Goal: Information Seeking & Learning: Learn about a topic

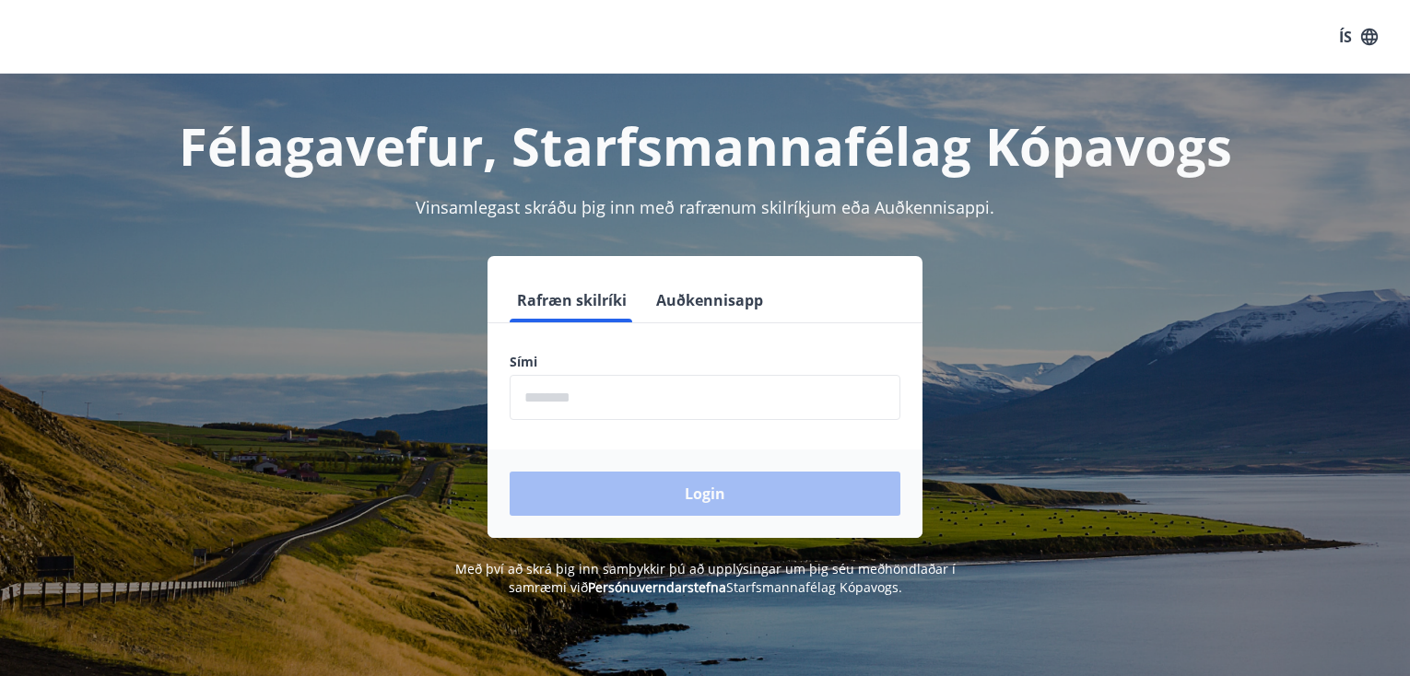
click at [529, 405] on input "phone" at bounding box center [705, 397] width 391 height 45
type input "********"
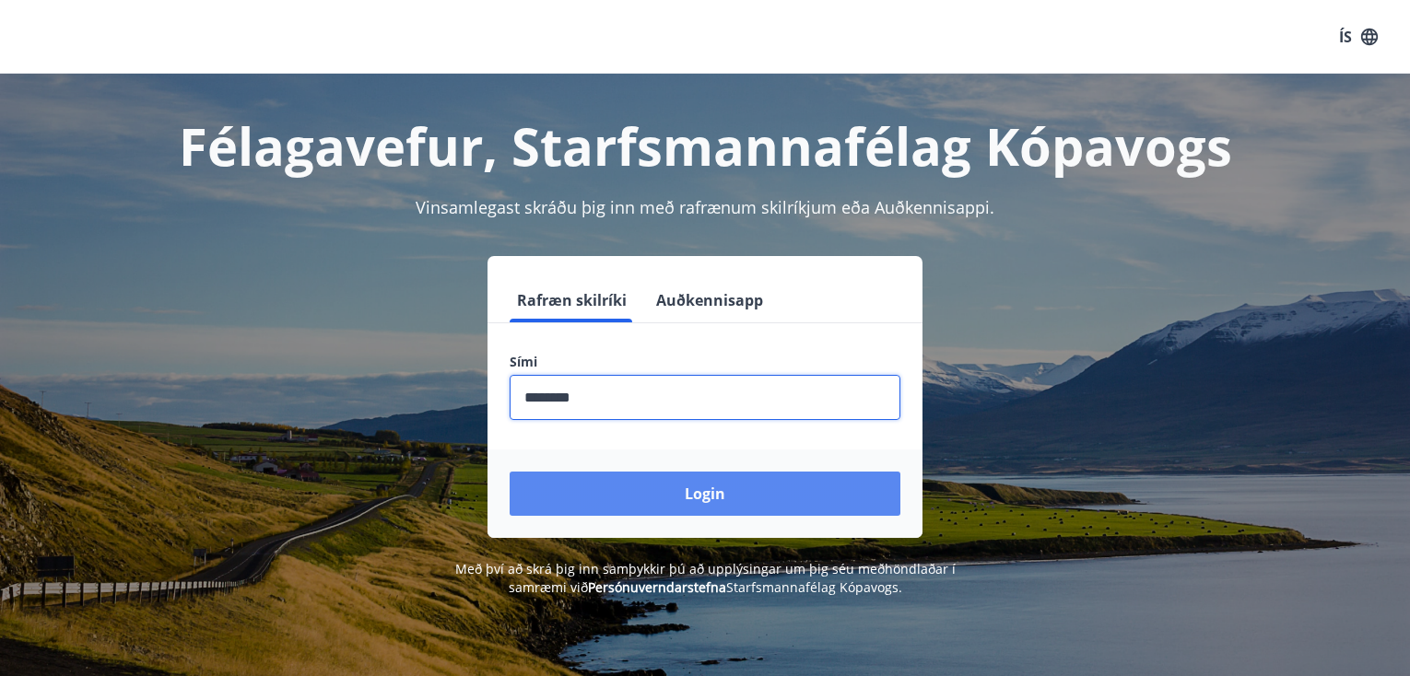
click at [700, 493] on button "Login" at bounding box center [705, 494] width 391 height 44
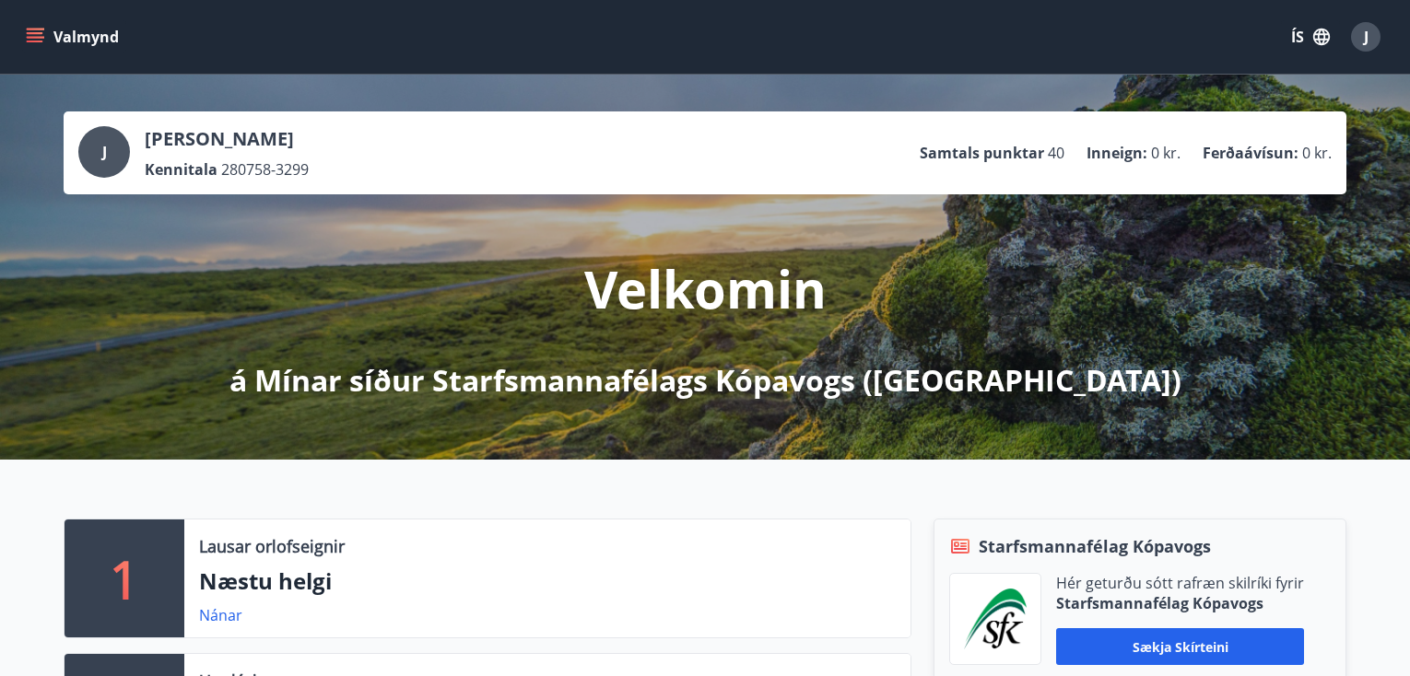
click at [30, 41] on icon "menu" at bounding box center [35, 42] width 17 height 2
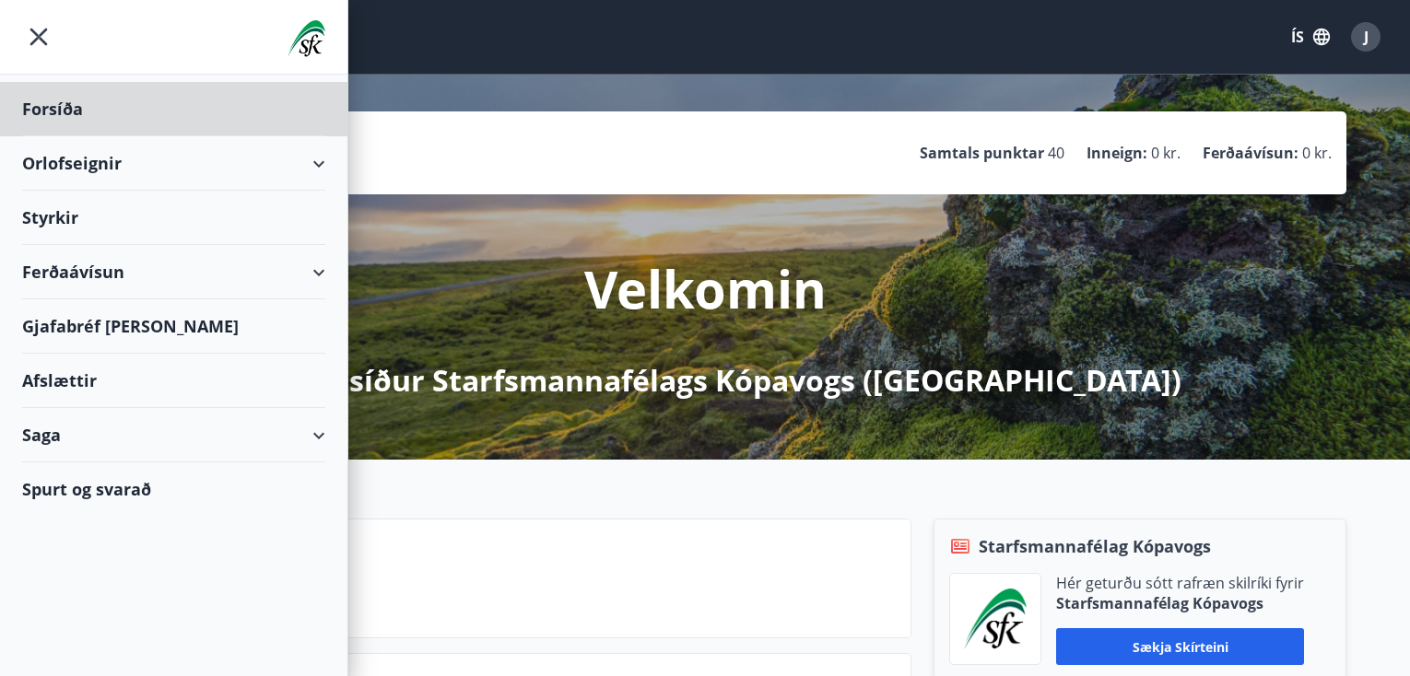
click at [64, 136] on div "Styrkir" at bounding box center [173, 109] width 303 height 54
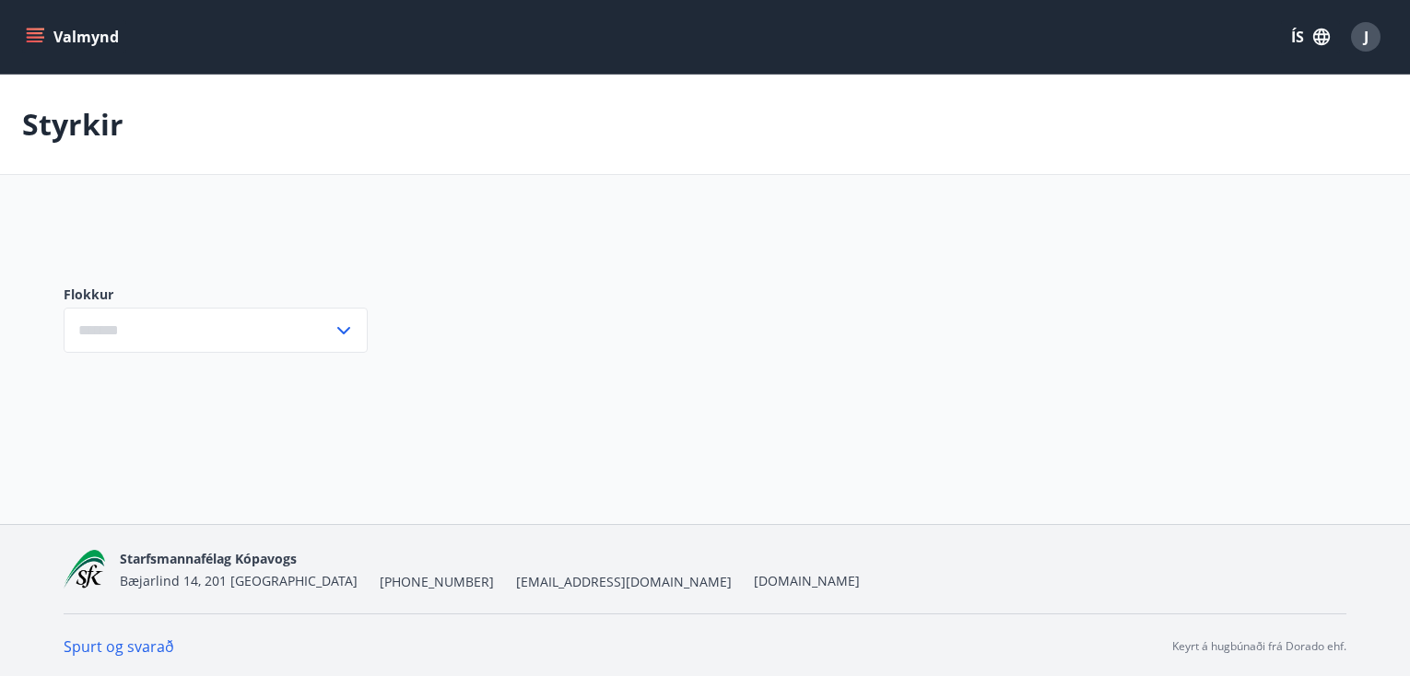
type input "***"
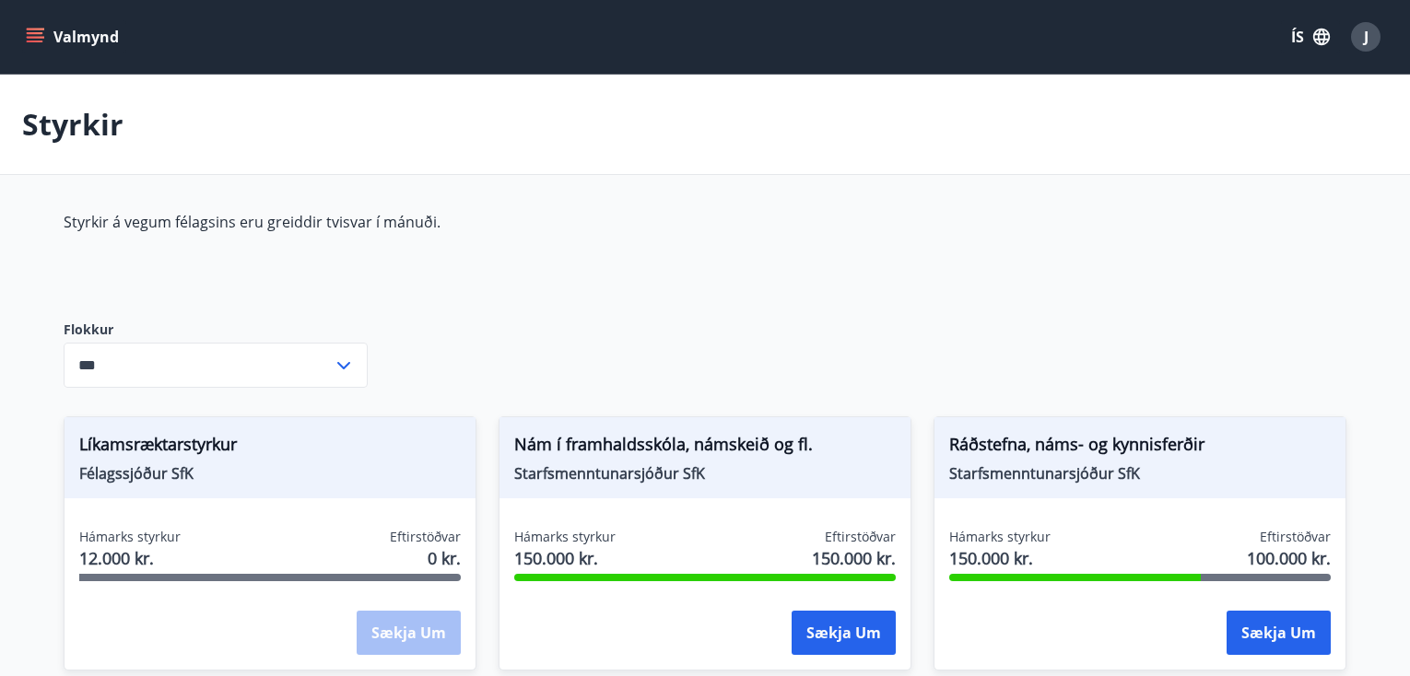
click at [33, 34] on icon "menu" at bounding box center [35, 33] width 17 height 2
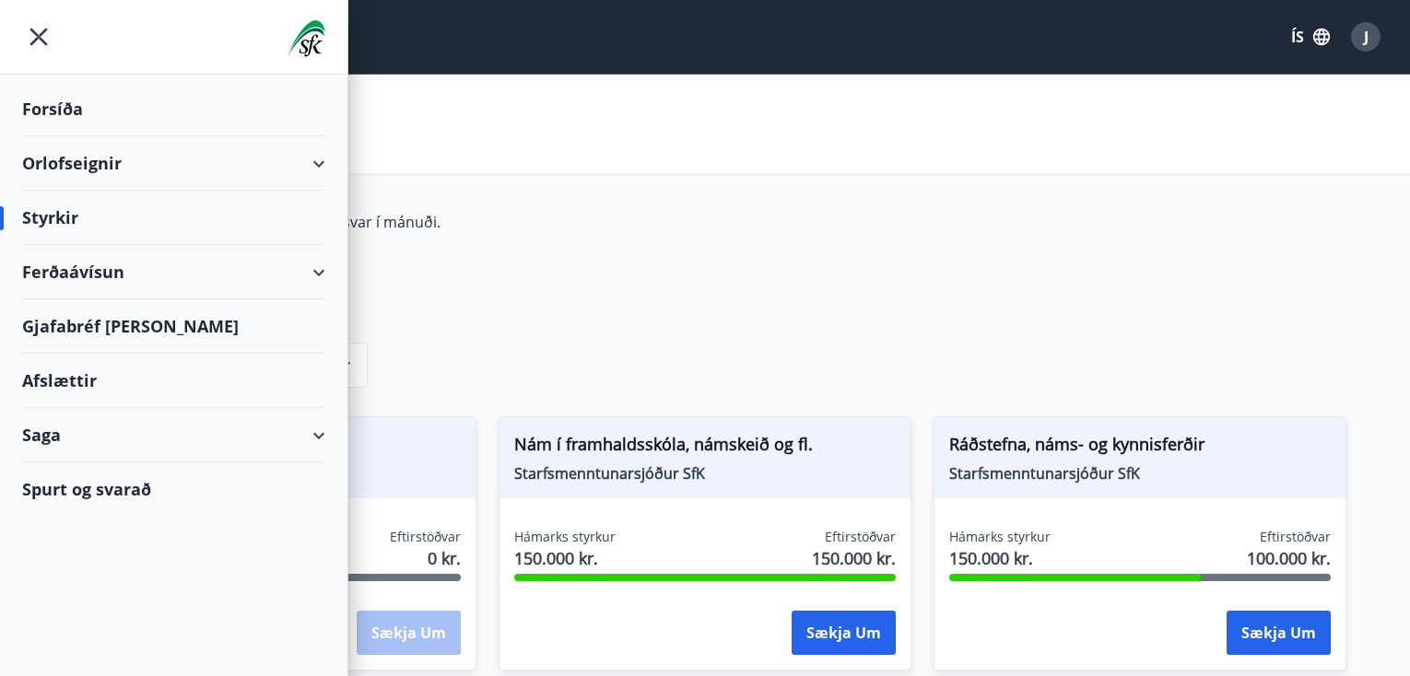
click at [59, 326] on div "Gjafabréf og kort" at bounding box center [173, 326] width 303 height 54
click at [868, 258] on div "Styrkir á vegum félagsins eru greiddir tvisvar í mánuði." at bounding box center [499, 251] width 870 height 79
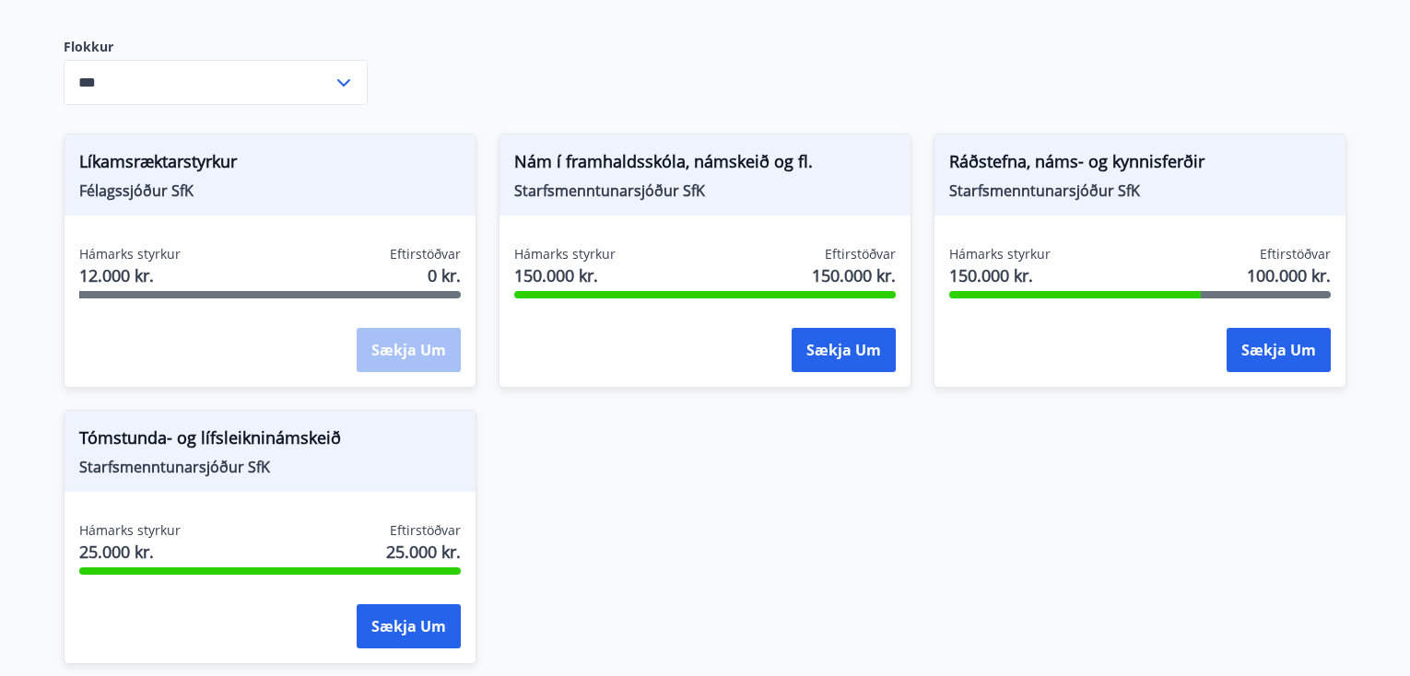
scroll to position [448, 0]
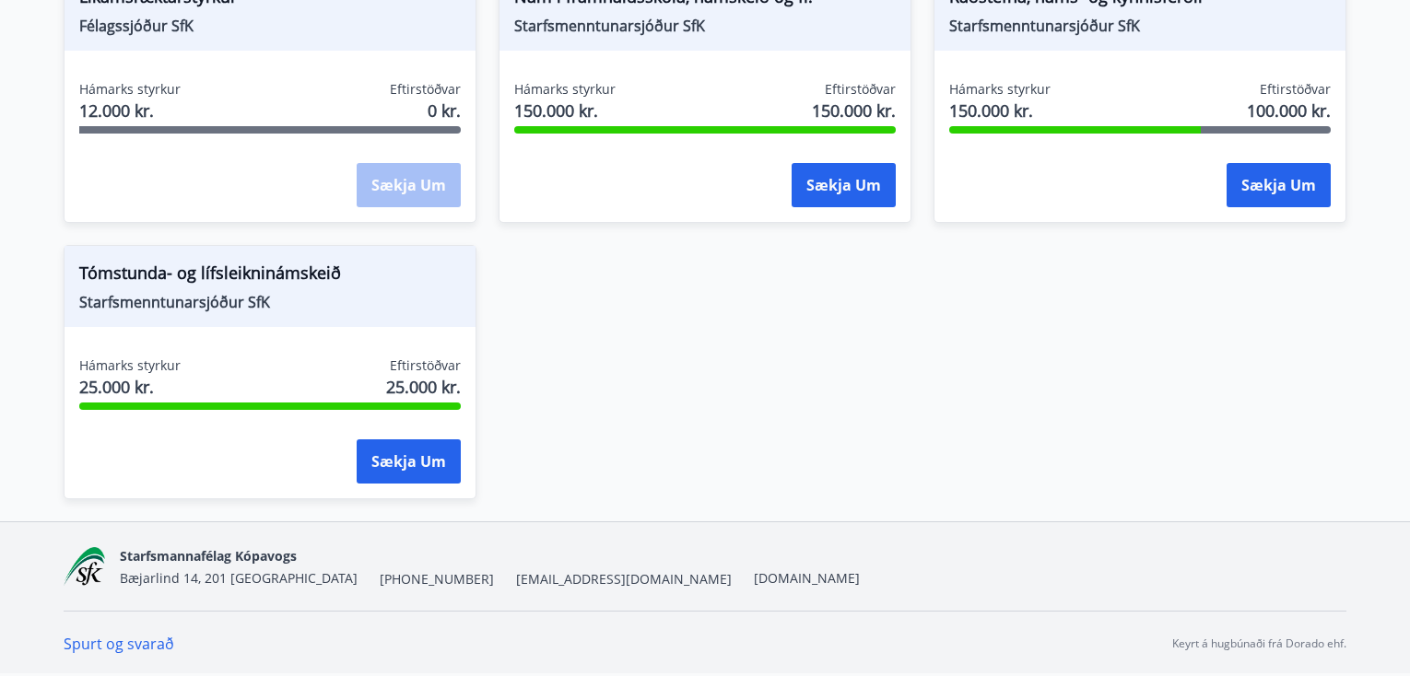
click at [130, 647] on link "Spurt og svarað" at bounding box center [119, 644] width 111 height 20
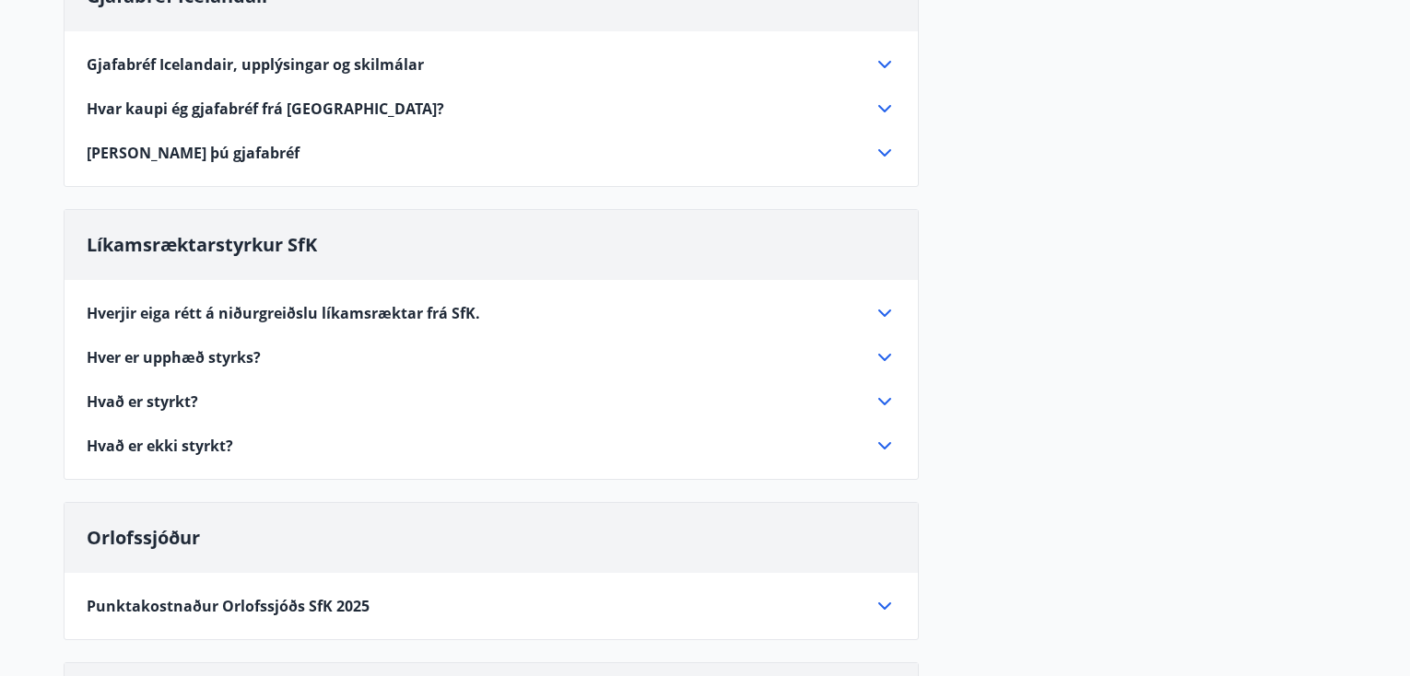
scroll to position [276, 0]
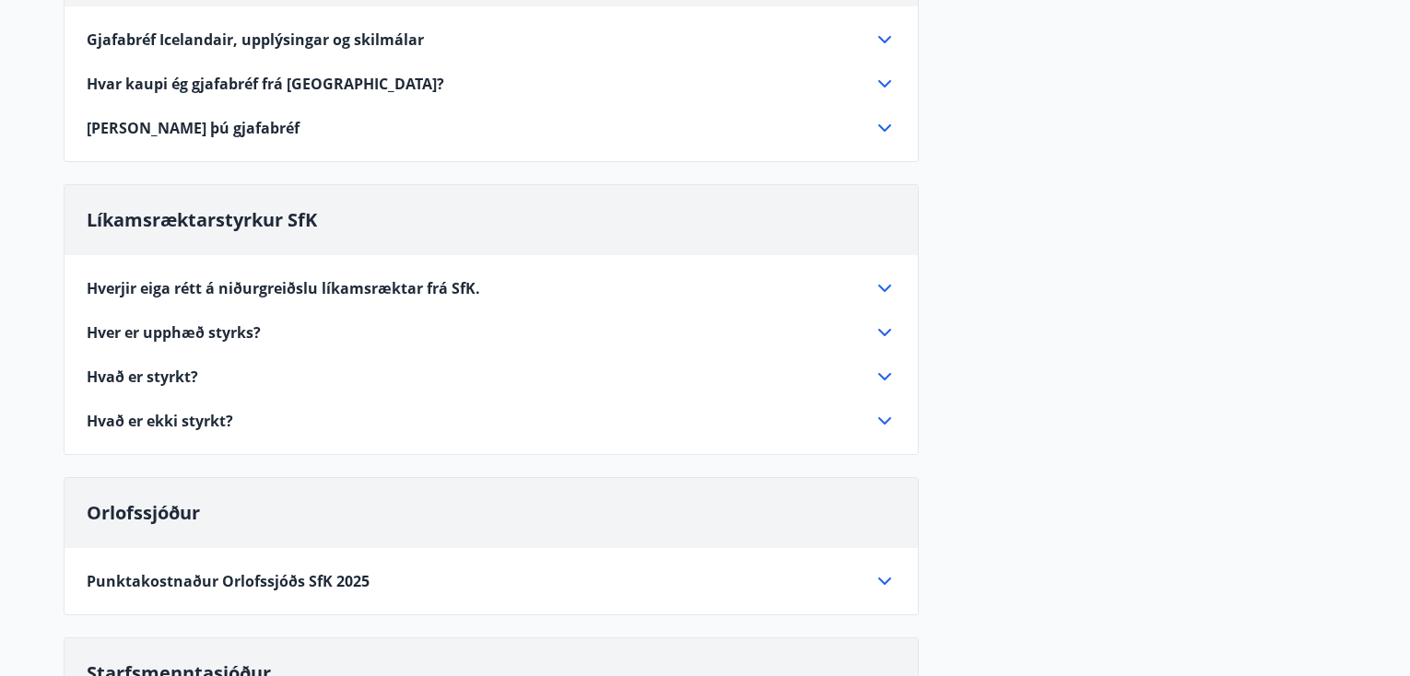
click at [881, 287] on icon at bounding box center [884, 288] width 13 height 7
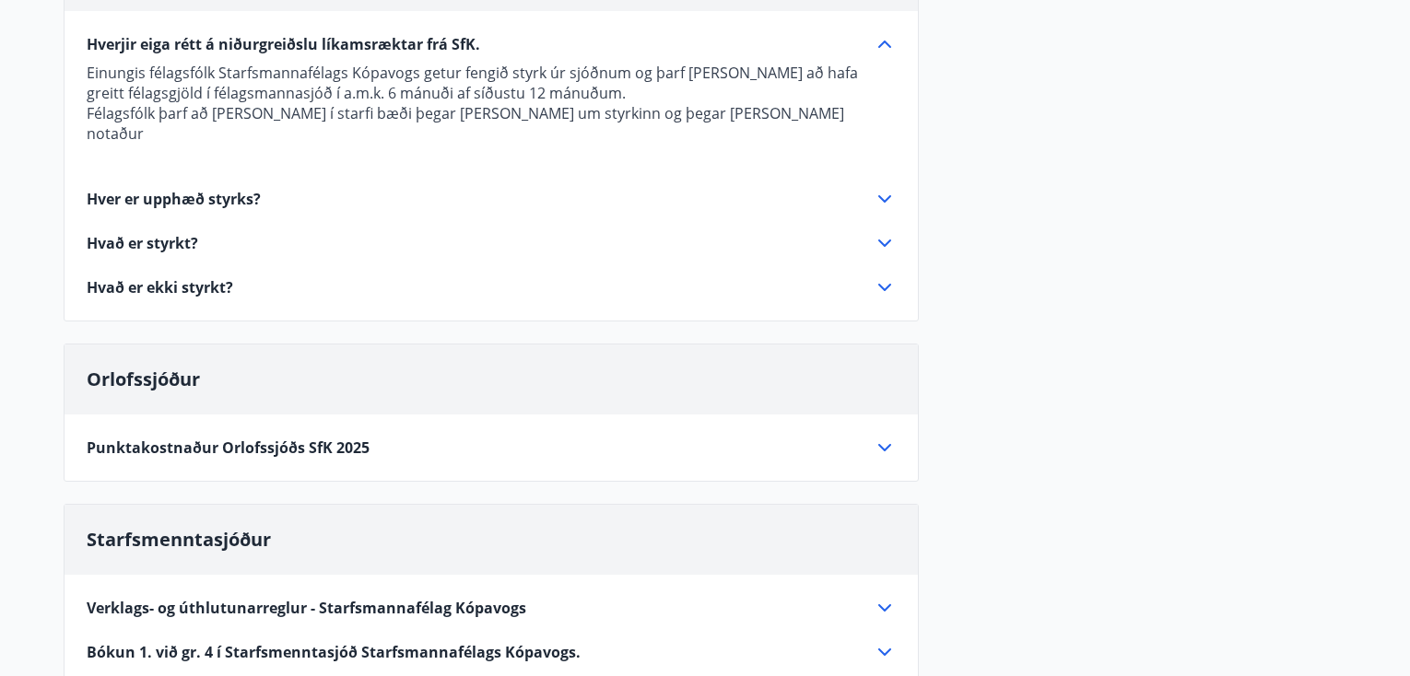
scroll to position [553, 0]
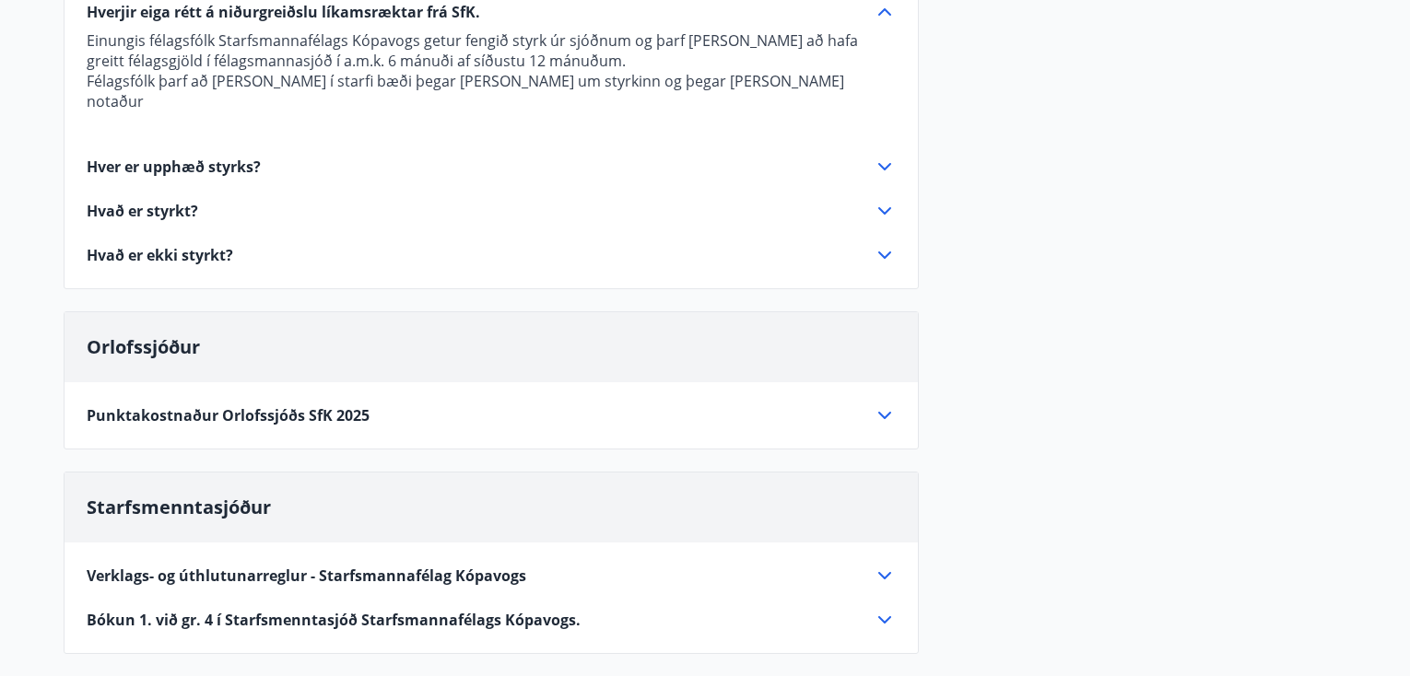
click at [886, 405] on icon at bounding box center [885, 416] width 22 height 22
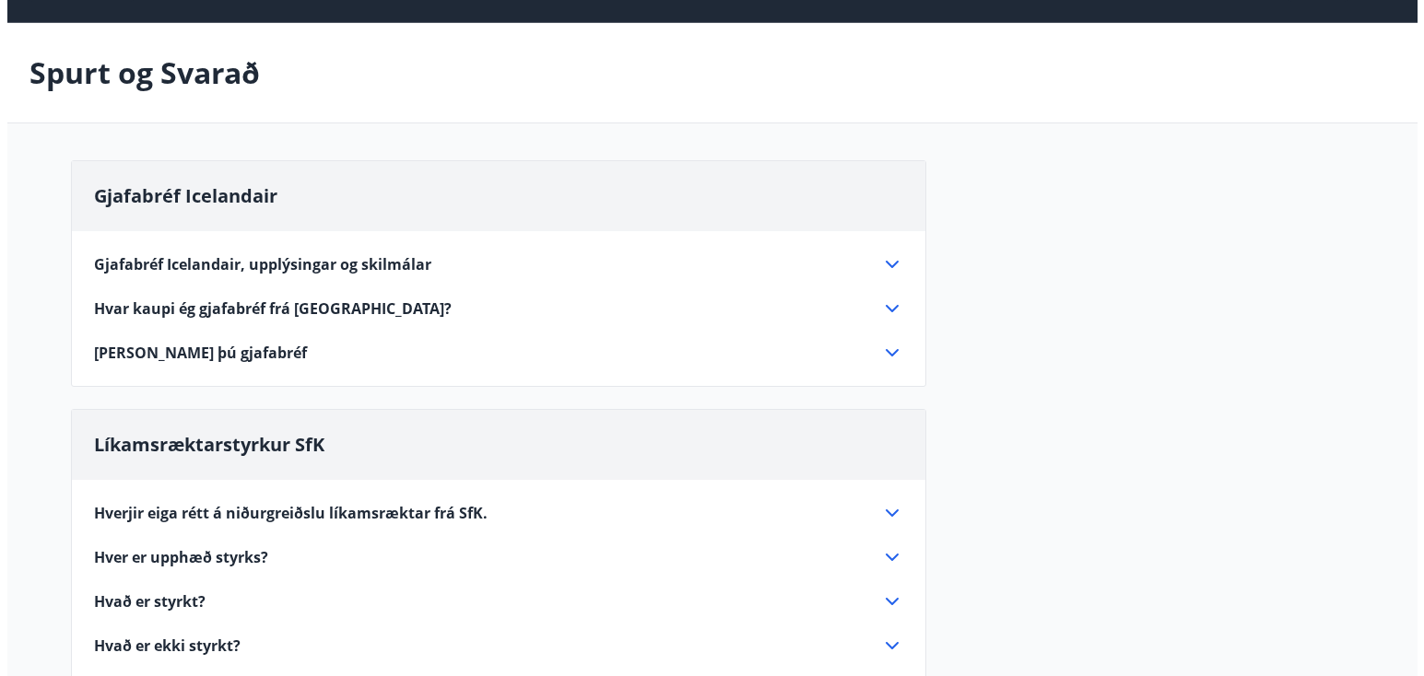
scroll to position [0, 0]
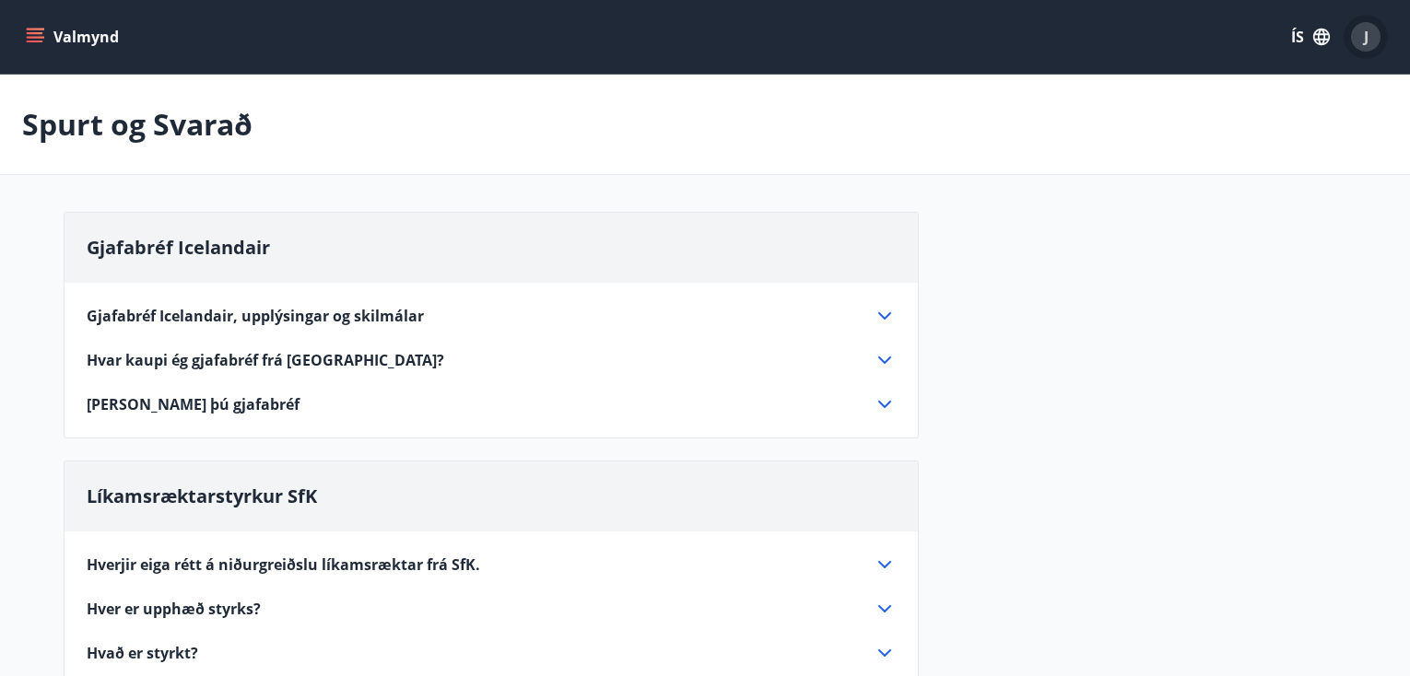
click at [1362, 38] on div "J" at bounding box center [1365, 36] width 29 height 29
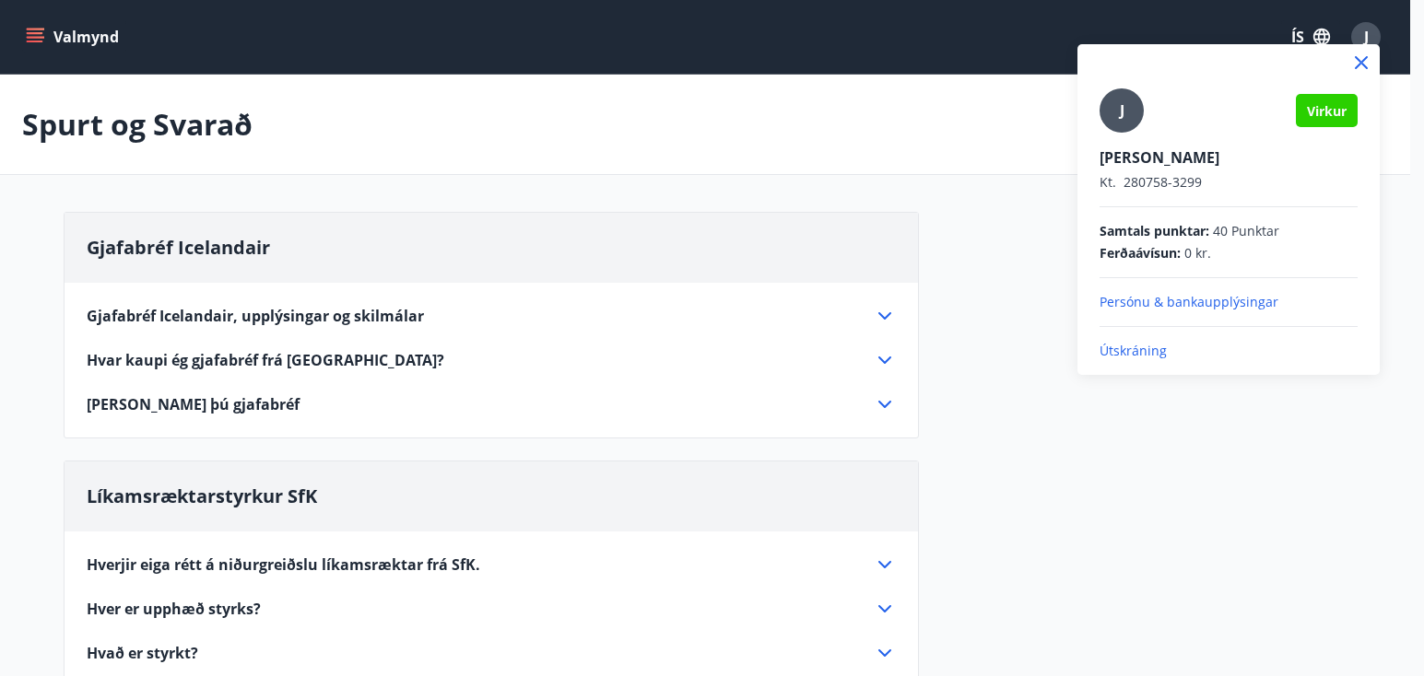
click at [1136, 350] on p "Útskráning" at bounding box center [1228, 351] width 258 height 18
